Goal: Transaction & Acquisition: Subscribe to service/newsletter

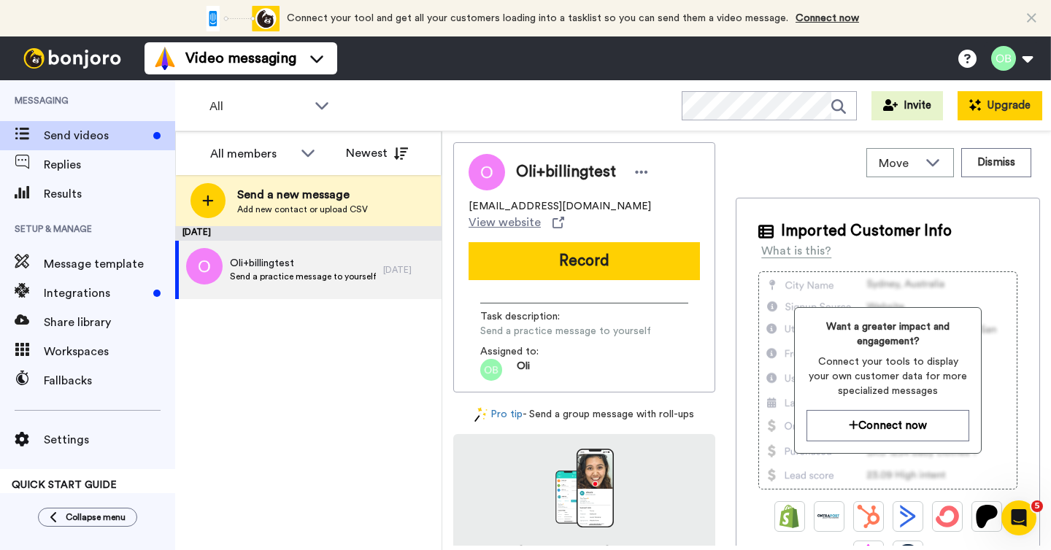
click at [998, 103] on button "Upgrade" at bounding box center [999, 105] width 85 height 29
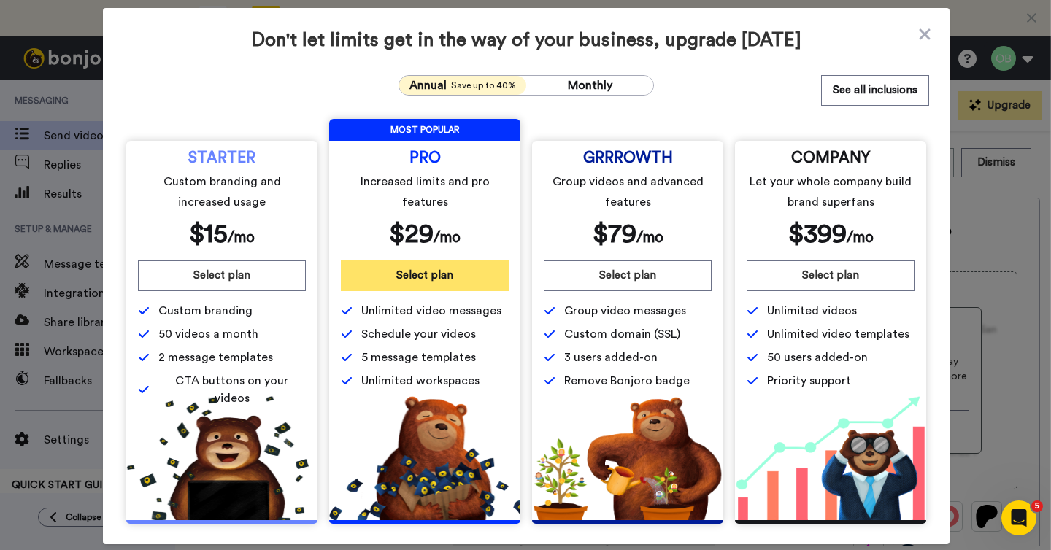
click at [399, 279] on button "Select plan" at bounding box center [425, 276] width 168 height 31
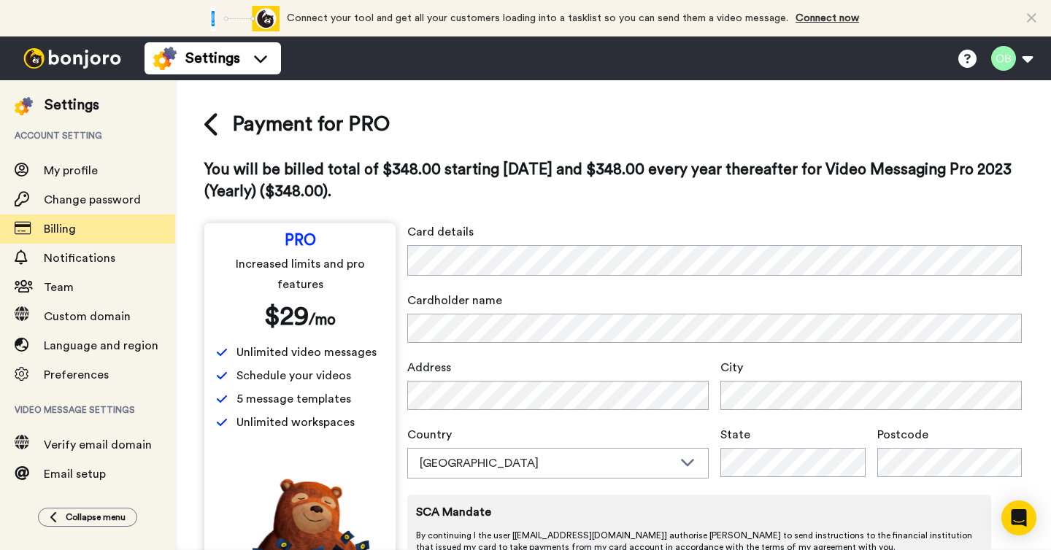
scroll to position [85, 0]
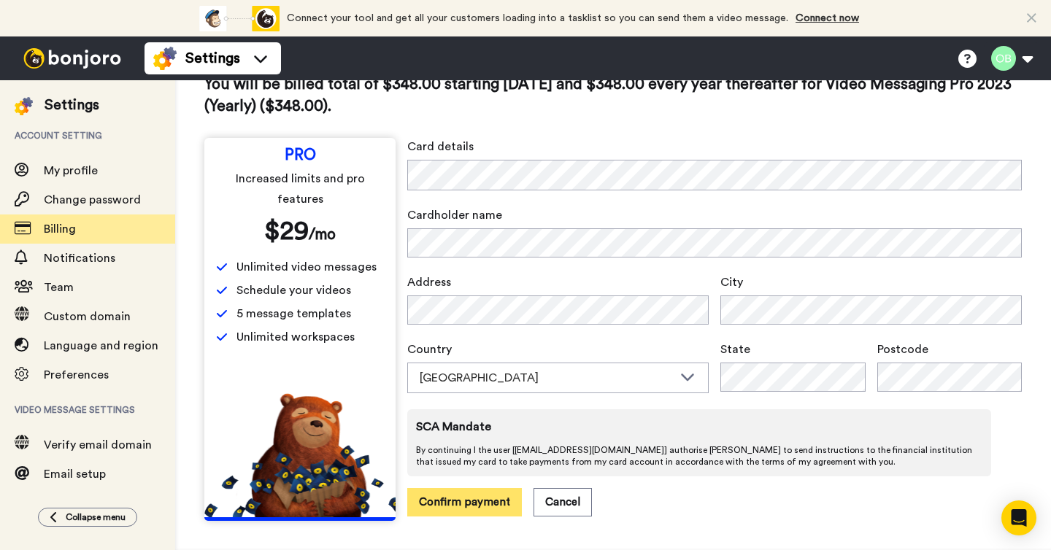
click at [470, 509] on button "Confirm payment" at bounding box center [464, 502] width 115 height 28
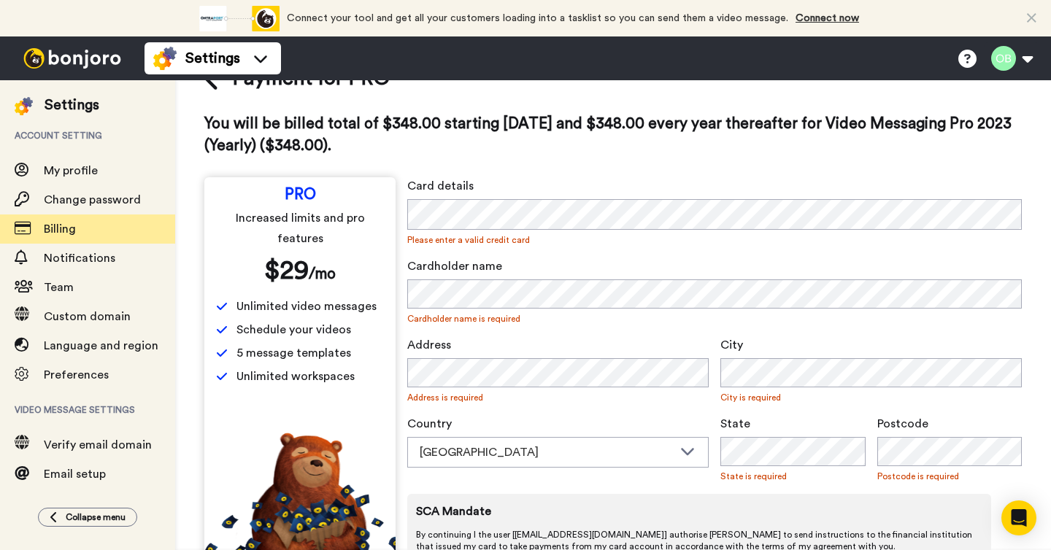
scroll to position [0, 0]
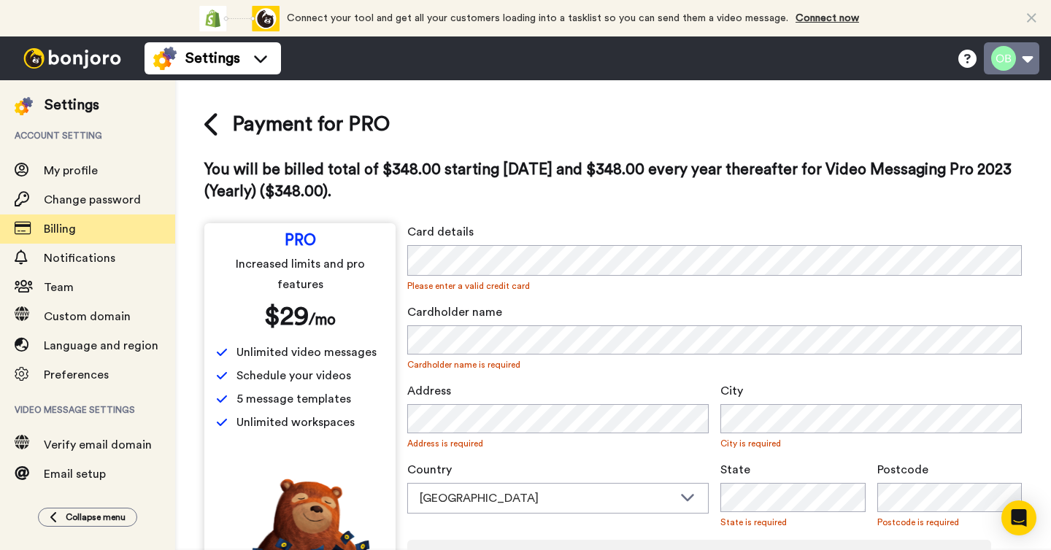
click at [1027, 63] on button at bounding box center [1011, 58] width 55 height 32
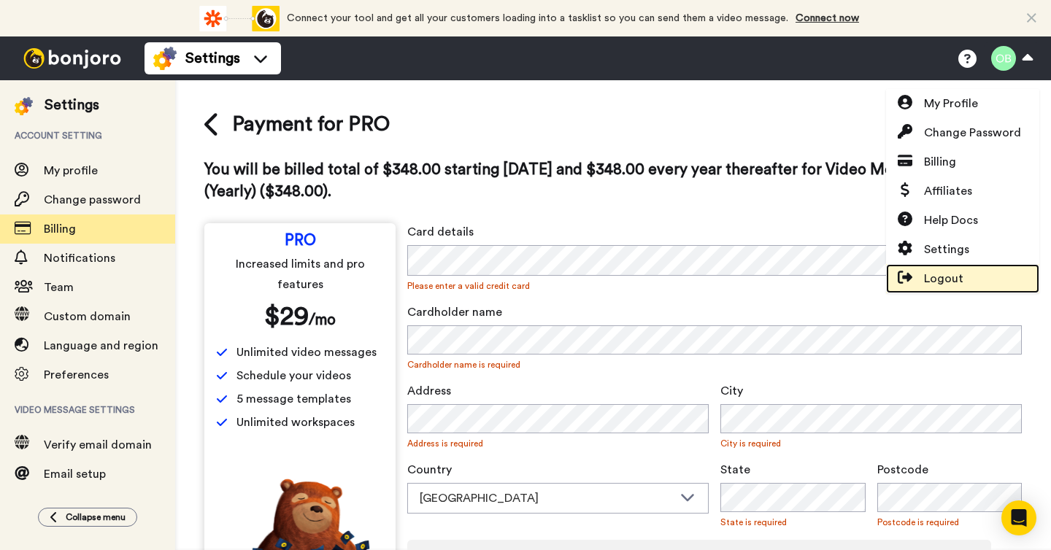
click at [930, 280] on span "Logout" at bounding box center [943, 279] width 39 height 18
